Goal: Information Seeking & Learning: Learn about a topic

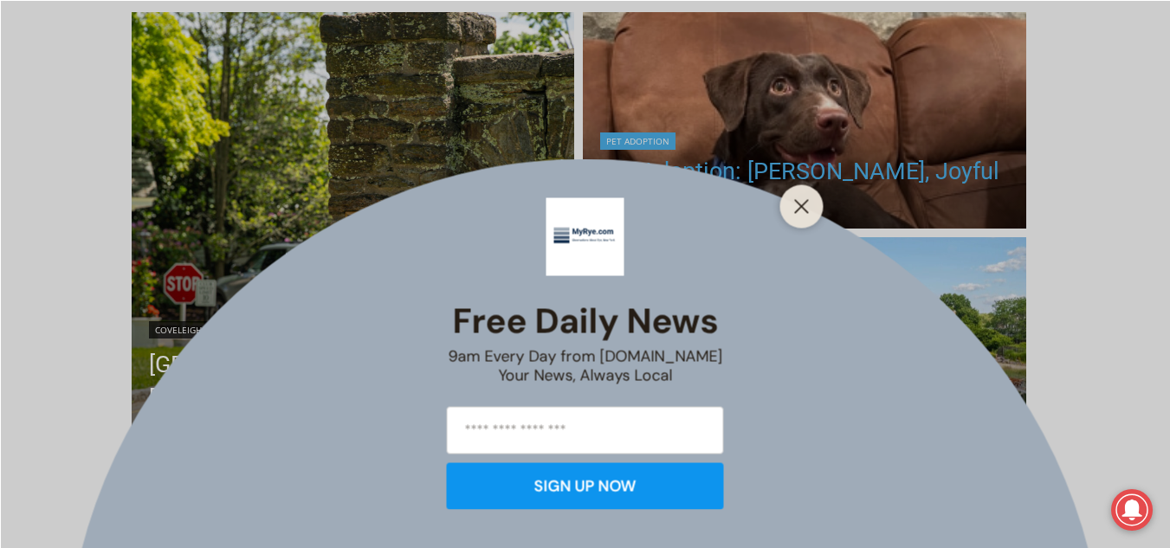
click at [803, 208] on line "Close" at bounding box center [801, 206] width 12 height 12
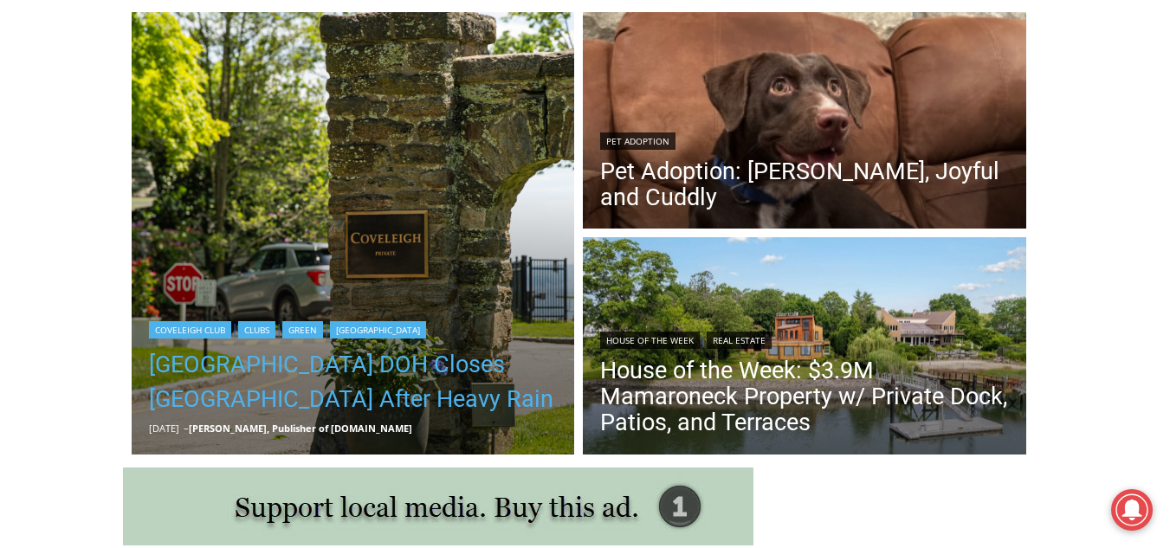
click at [350, 367] on link "[GEOGRAPHIC_DATA] DOH Closes [GEOGRAPHIC_DATA] After Heavy Rain" at bounding box center [353, 381] width 409 height 69
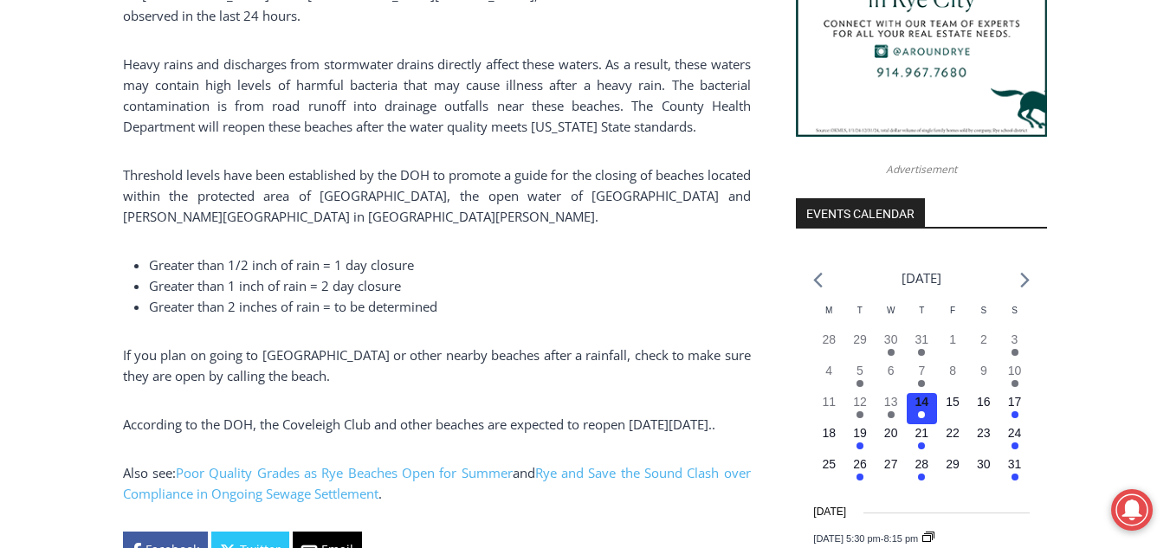
scroll to position [1905, 0]
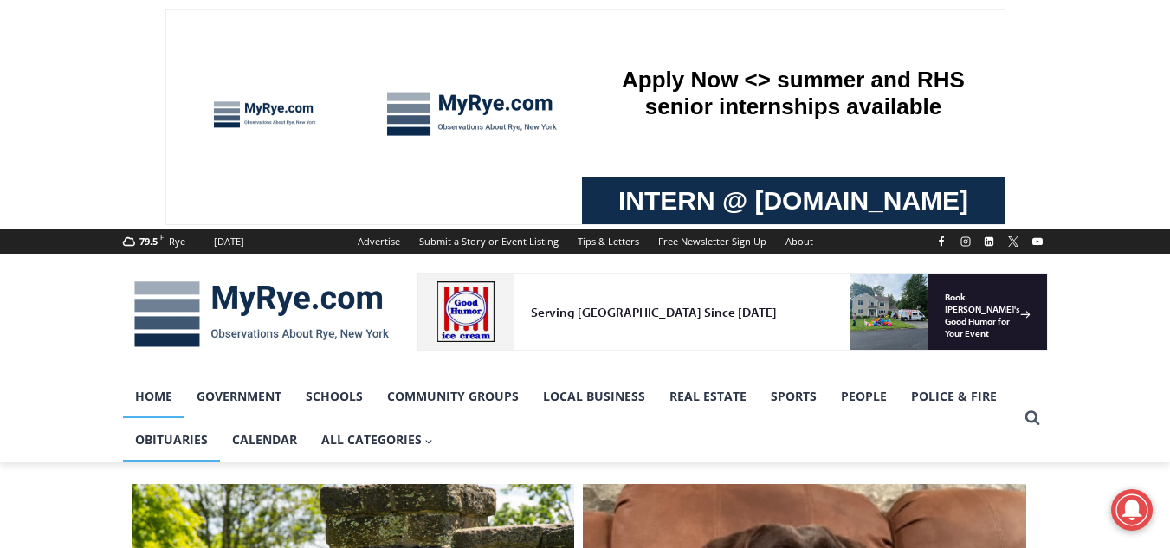
click at [171, 436] on link "Obituaries" at bounding box center [171, 439] width 97 height 43
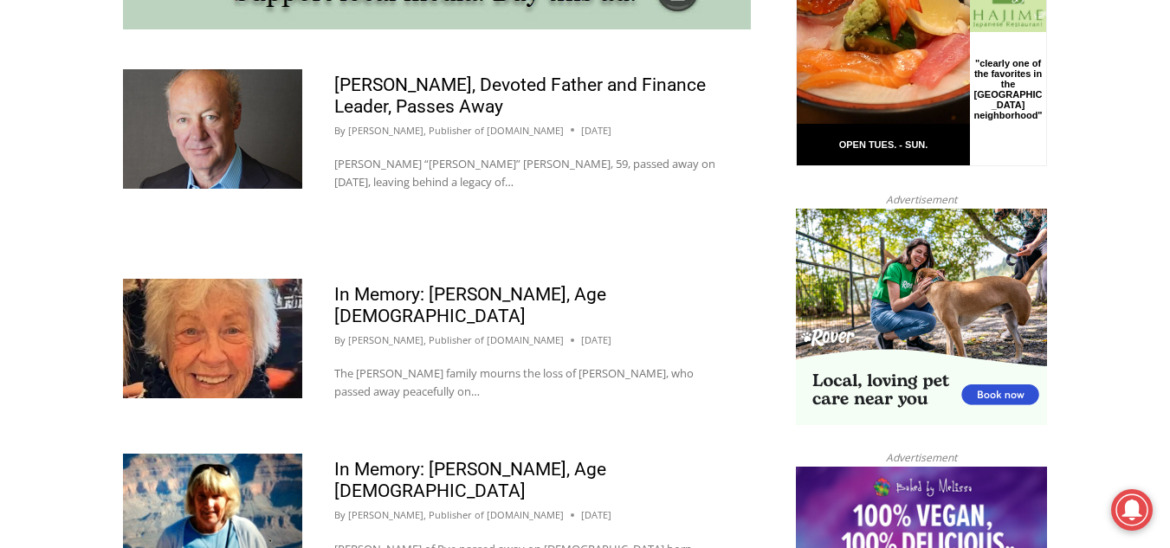
scroll to position [1732, 0]
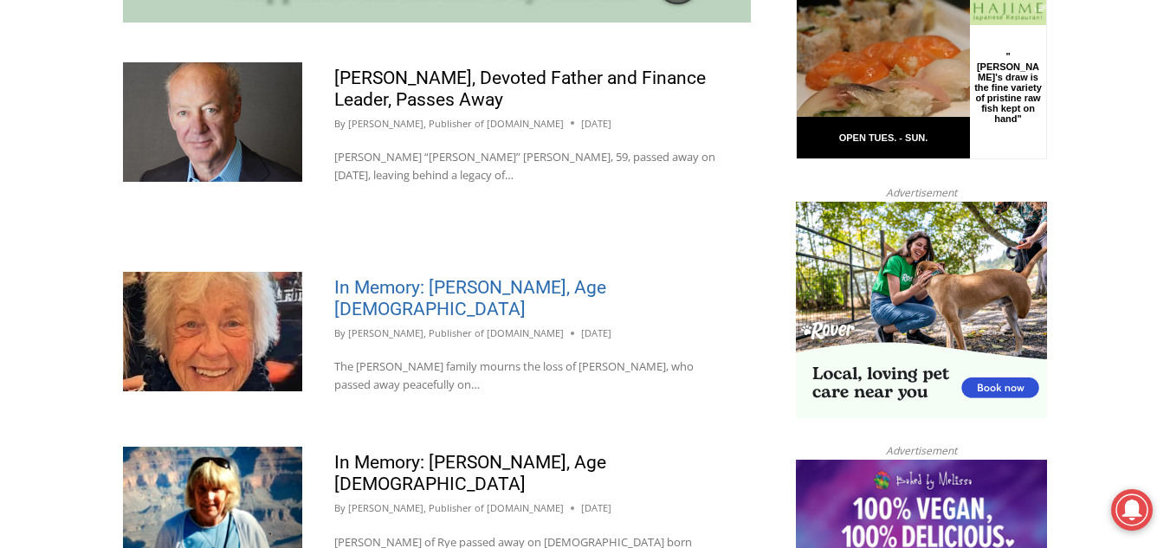
click at [515, 277] on link "In Memory: [PERSON_NAME], Age [DEMOGRAPHIC_DATA]" at bounding box center [470, 298] width 272 height 42
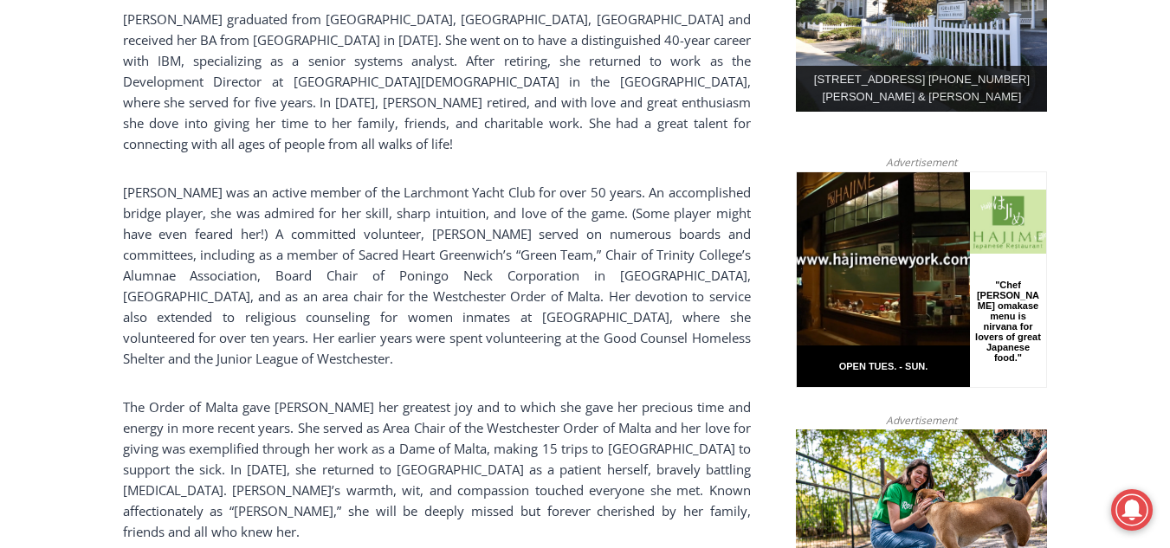
scroll to position [1023, 0]
